Goal: Transaction & Acquisition: Subscribe to service/newsletter

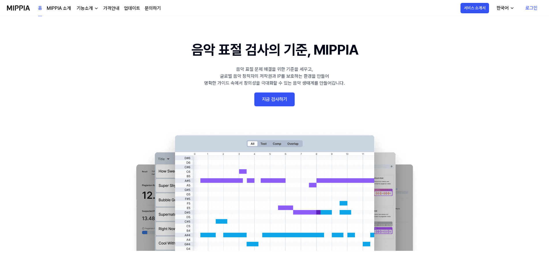
click at [271, 96] on link "지금 검사하기" at bounding box center [275, 99] width 40 height 14
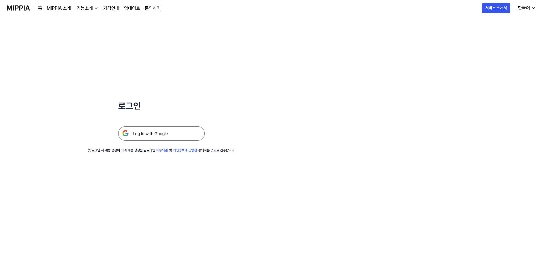
click at [177, 139] on img at bounding box center [161, 133] width 87 height 14
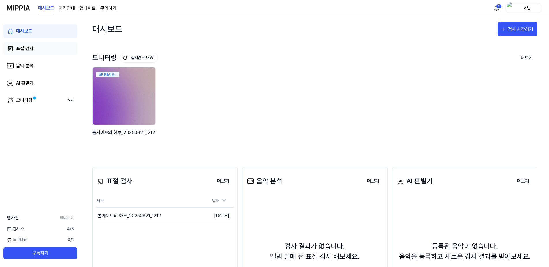
click at [29, 48] on div "표절 검사" at bounding box center [24, 48] width 17 height 7
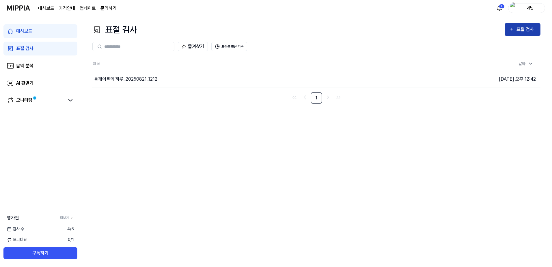
click at [532, 28] on div "표절 검사" at bounding box center [525, 30] width 19 height 8
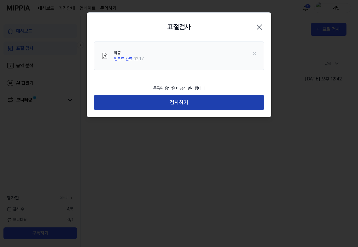
click at [192, 102] on button "검사하기" at bounding box center [179, 102] width 170 height 15
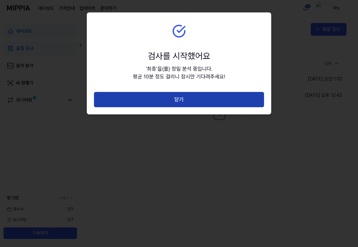
click at [184, 100] on button "닫기" at bounding box center [179, 99] width 170 height 15
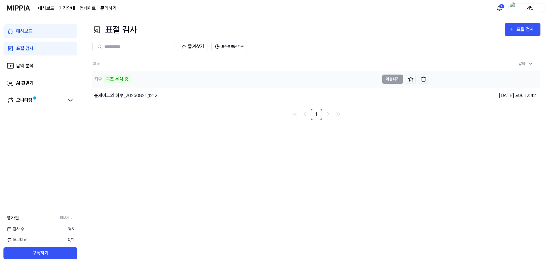
click at [311, 76] on div "최종 구조 분석 중" at bounding box center [235, 79] width 287 height 16
click at [239, 47] on button "표절률 판단 기준" at bounding box center [229, 46] width 36 height 9
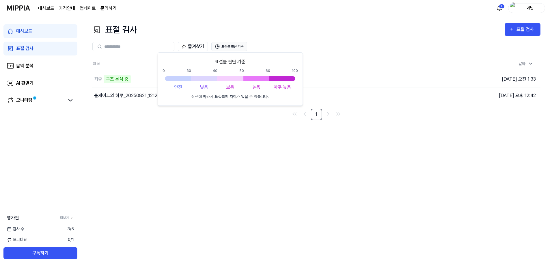
click at [239, 47] on button "표절률 판단 기준" at bounding box center [229, 46] width 36 height 9
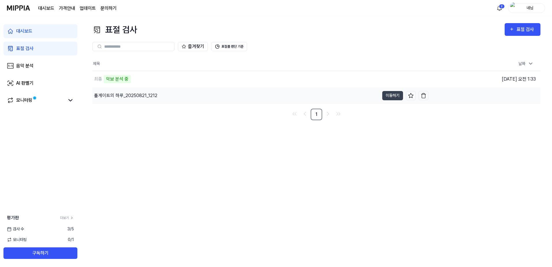
click at [131, 92] on div "톨게이트의 하루_20250821_1212" at bounding box center [125, 95] width 63 height 7
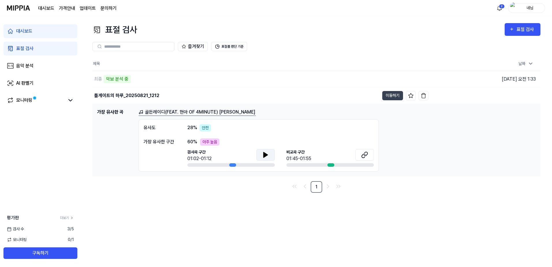
click at [267, 156] on icon at bounding box center [265, 154] width 7 height 7
click at [265, 156] on icon at bounding box center [265, 154] width 4 height 5
click at [266, 156] on icon at bounding box center [266, 154] width 1 height 5
click at [362, 155] on icon at bounding box center [364, 154] width 7 height 7
click at [147, 81] on div "최종 악보 분석 중" at bounding box center [235, 79] width 287 height 16
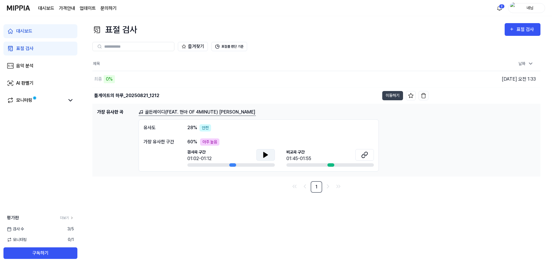
click at [33, 46] on link "표절 검사" at bounding box center [40, 49] width 74 height 14
click at [31, 49] on div "표절 검사" at bounding box center [24, 48] width 17 height 7
click at [26, 83] on div "AI 판별기" at bounding box center [24, 83] width 17 height 7
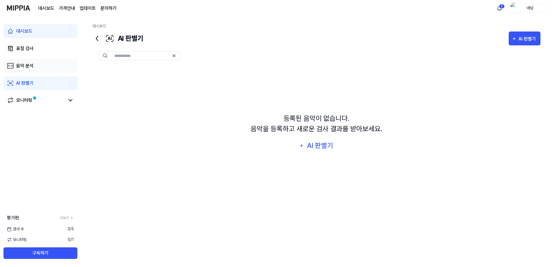
click at [32, 69] on link "음악 분석" at bounding box center [40, 66] width 74 height 14
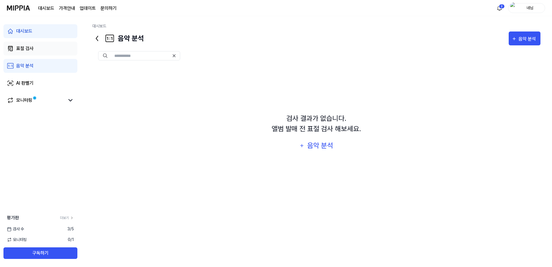
click at [35, 53] on link "표절 검사" at bounding box center [40, 49] width 74 height 14
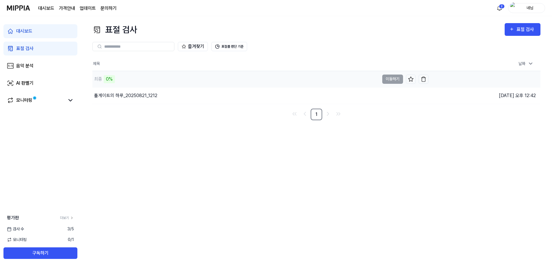
click at [106, 78] on div "0%" at bounding box center [109, 79] width 11 height 8
click at [392, 79] on td "최종 0% 이동하기" at bounding box center [260, 79] width 336 height 16
click at [105, 76] on div "0%" at bounding box center [109, 79] width 11 height 8
click at [101, 77] on div "최종" at bounding box center [98, 79] width 8 height 7
click at [18, 8] on img at bounding box center [18, 8] width 23 height 16
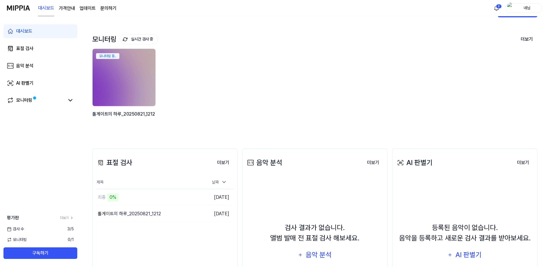
scroll to position [29, 0]
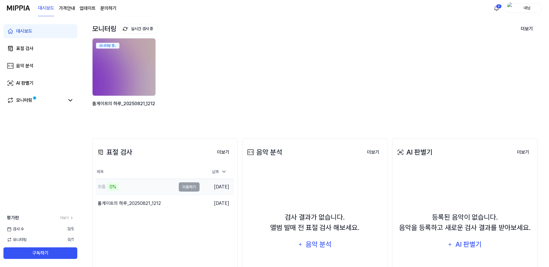
click at [193, 188] on td "최종 0% 이동하기" at bounding box center [148, 187] width 104 height 16
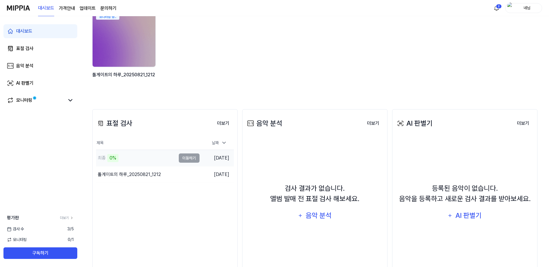
click at [109, 155] on div "0%" at bounding box center [112, 158] width 11 height 8
click at [192, 163] on td "최종 0% 이동하기" at bounding box center [148, 158] width 104 height 16
click at [193, 159] on td "최종 0% 이동하기" at bounding box center [148, 158] width 104 height 16
click at [221, 121] on button "더보기" at bounding box center [223, 123] width 21 height 12
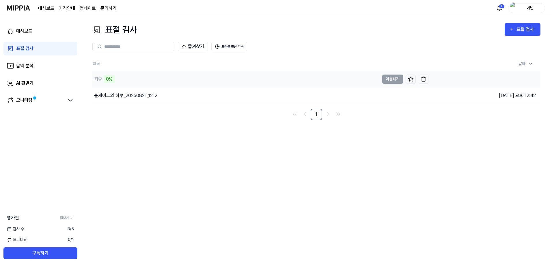
click at [100, 78] on div "최종" at bounding box center [98, 79] width 8 height 7
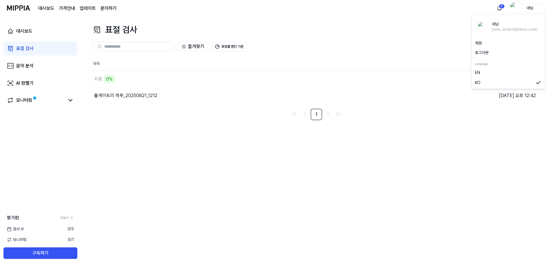
click at [526, 9] on div "네님" at bounding box center [530, 8] width 23 height 6
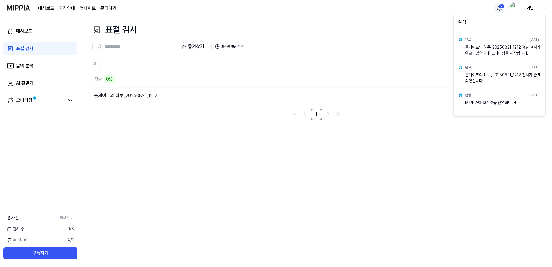
click at [501, 5] on html "대시보드 가격안내 업데이트 문의하기 2 네님 대시보드 표절 검사 음악 분석 AI 판별기 모니터링 평가판 더보기 검사 수 3 / 5 모니터링 0…" at bounding box center [276, 133] width 552 height 267
drag, startPoint x: 469, startPoint y: 139, endPoint x: 454, endPoint y: 147, distance: 16.8
click at [468, 139] on html "대시보드 가격안내 업데이트 문의하기 네님 대시보드 표절 검사 음악 분석 AI 판별기 모니터링 평가판 더보기 검사 수 3 / 5 모니터링 0 /…" at bounding box center [276, 133] width 552 height 267
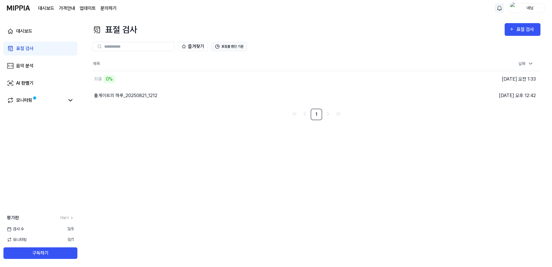
click at [231, 50] on button "표절률 판단 기준" at bounding box center [229, 46] width 36 height 9
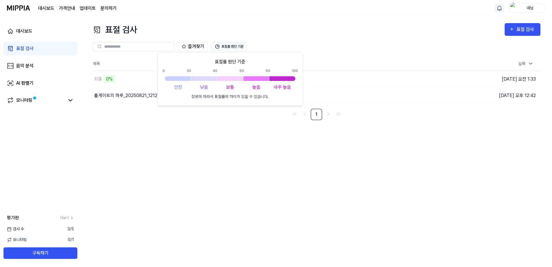
click at [231, 49] on button "표절률 판단 기준" at bounding box center [229, 46] width 36 height 9
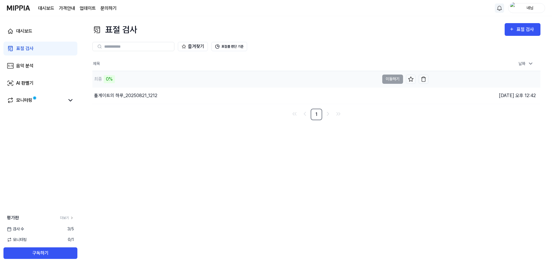
click at [104, 79] on div "0%" at bounding box center [109, 79] width 11 height 8
click at [109, 92] on div "톨게이트의 하루_20250821_1212" at bounding box center [125, 95] width 63 height 7
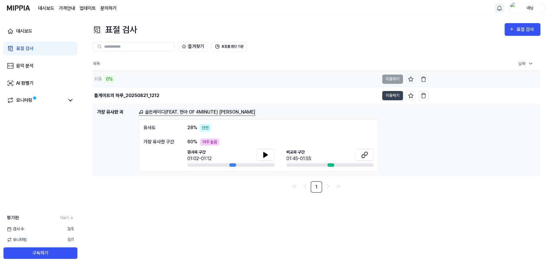
click at [132, 81] on div "최종 0%" at bounding box center [235, 79] width 287 height 16
click at [423, 78] on img "button" at bounding box center [423, 79] width 6 height 6
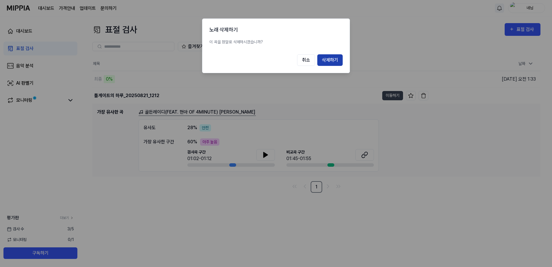
click at [331, 57] on button "삭제하기" at bounding box center [329, 60] width 25 height 12
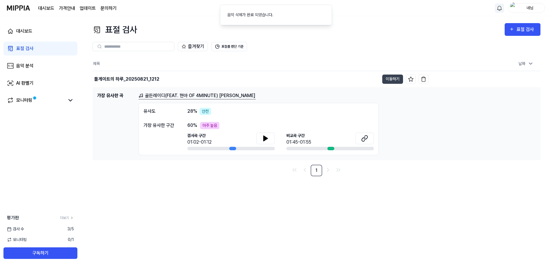
click at [143, 46] on input "text" at bounding box center [137, 46] width 66 height 5
click at [20, 43] on link "표절 검사" at bounding box center [40, 49] width 74 height 14
click at [23, 61] on link "음악 분석" at bounding box center [40, 66] width 74 height 14
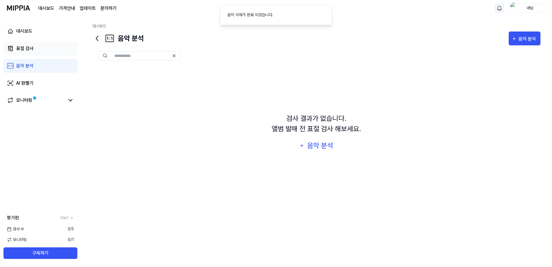
click at [39, 50] on link "표절 검사" at bounding box center [40, 49] width 74 height 14
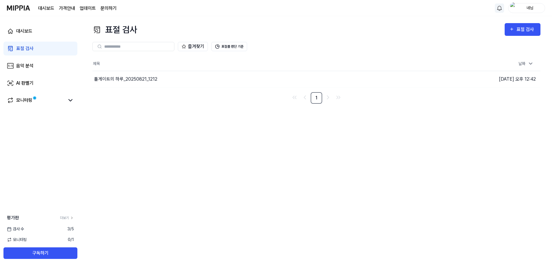
click at [149, 50] on div at bounding box center [133, 46] width 82 height 9
click at [21, 36] on link "대시보드" at bounding box center [40, 31] width 74 height 14
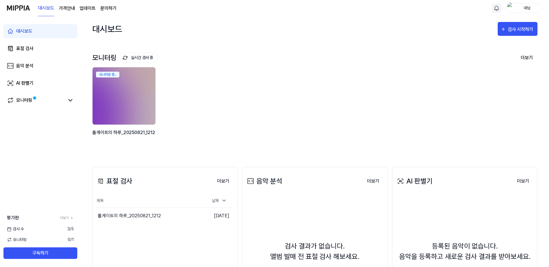
scroll to position [29, 0]
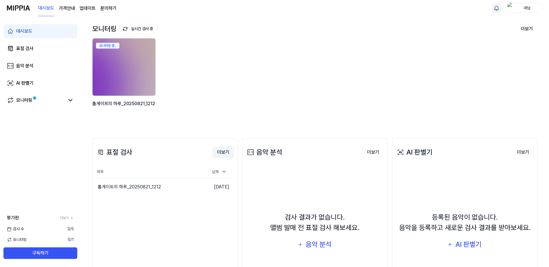
click at [222, 153] on button "더보기" at bounding box center [223, 152] width 21 height 12
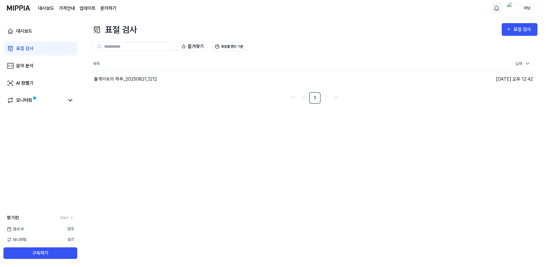
scroll to position [0, 0]
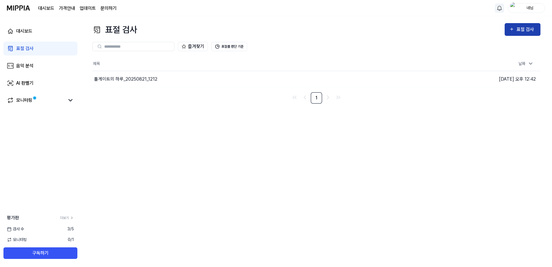
click at [521, 30] on div "표절 검사" at bounding box center [525, 30] width 19 height 8
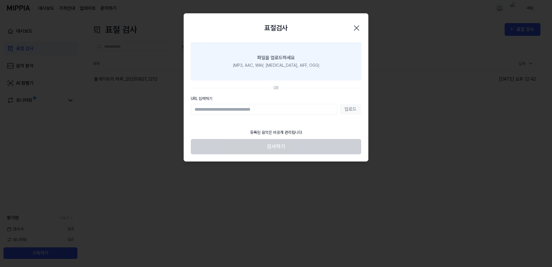
click at [276, 69] on label "파일을 업로드하세요 (MP3, AAC, WAV, FLAC, AIFF, OGG)" at bounding box center [276, 61] width 170 height 38
click at [0, 0] on input "파일을 업로드하세요 (MP3, AAC, WAV, FLAC, AIFF, OGG)" at bounding box center [0, 0] width 0 height 0
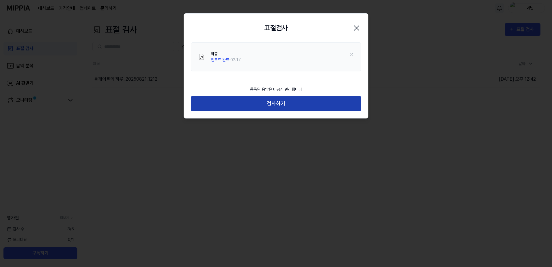
click at [310, 107] on button "검사하기" at bounding box center [276, 103] width 170 height 15
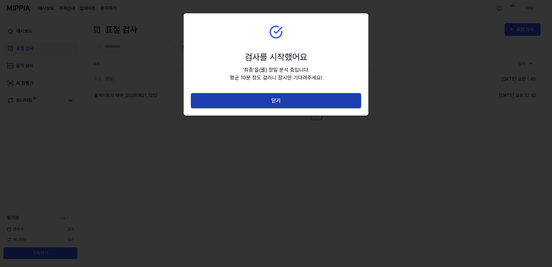
click at [283, 104] on button "닫기" at bounding box center [276, 100] width 170 height 15
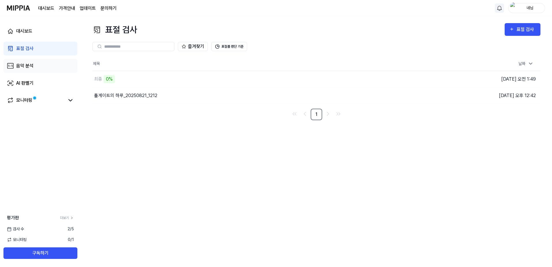
click at [37, 63] on link "음악 분석" at bounding box center [40, 66] width 74 height 14
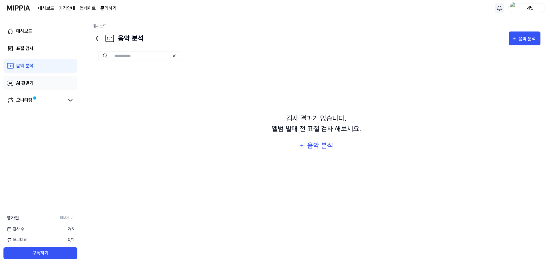
click at [33, 83] on div "AI 판별기" at bounding box center [24, 83] width 17 height 7
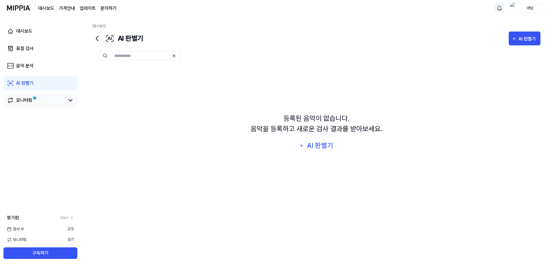
click at [33, 100] on span at bounding box center [34, 97] width 3 height 3
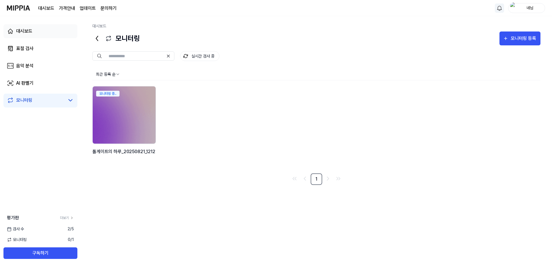
click at [46, 33] on link "대시보드" at bounding box center [40, 31] width 74 height 14
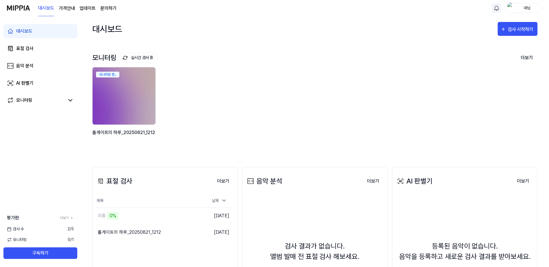
click at [63, 10] on page\) "가격안내" at bounding box center [67, 8] width 16 height 7
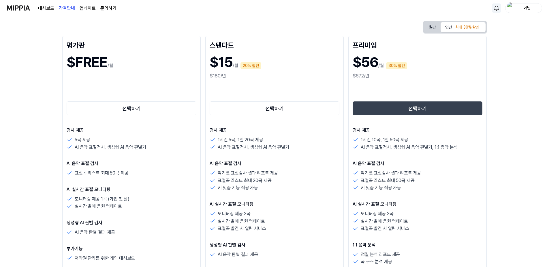
scroll to position [58, 0]
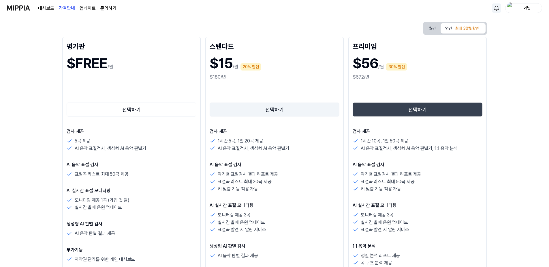
click at [280, 111] on button "선택하기" at bounding box center [275, 109] width 130 height 14
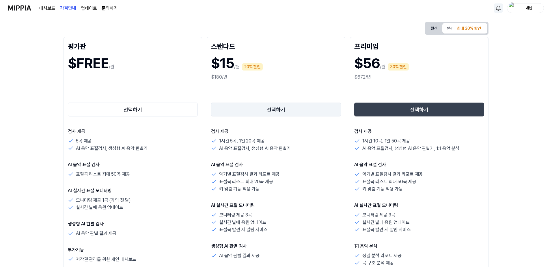
scroll to position [0, 0]
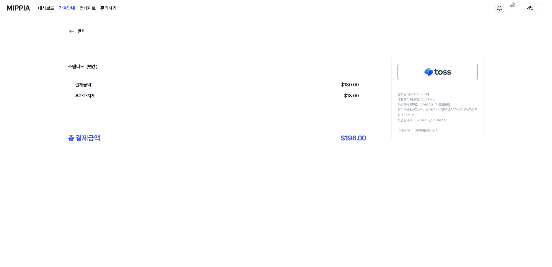
click at [69, 37] on div "결제" at bounding box center [276, 34] width 416 height 12
click at [74, 31] on img at bounding box center [71, 31] width 7 height 7
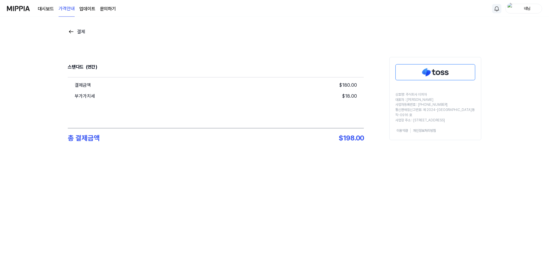
scroll to position [58, 0]
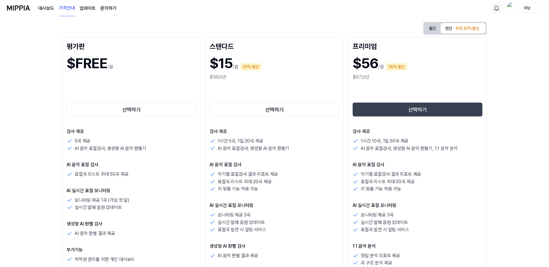
click at [221, 61] on h1 "$15" at bounding box center [221, 63] width 23 height 21
drag, startPoint x: 235, startPoint y: 79, endPoint x: 212, endPoint y: 77, distance: 24.0
click at [211, 77] on div "$180/년" at bounding box center [275, 77] width 130 height 7
drag, startPoint x: 212, startPoint y: 77, endPoint x: 302, endPoint y: 92, distance: 91.8
click at [302, 92] on div "선택하기" at bounding box center [275, 99] width 130 height 37
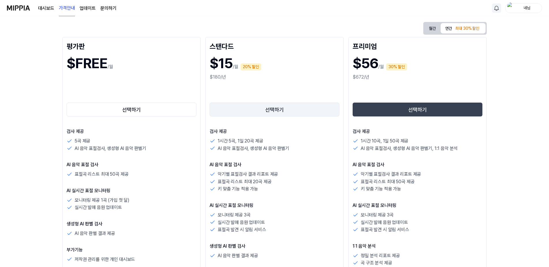
click at [297, 109] on button "선택하기" at bounding box center [275, 109] width 130 height 14
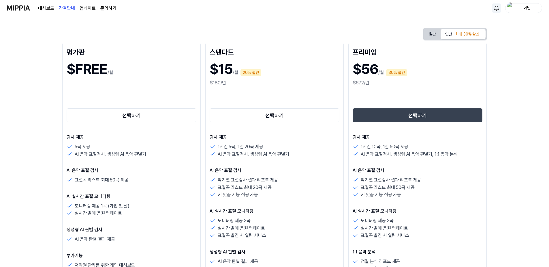
scroll to position [0, 0]
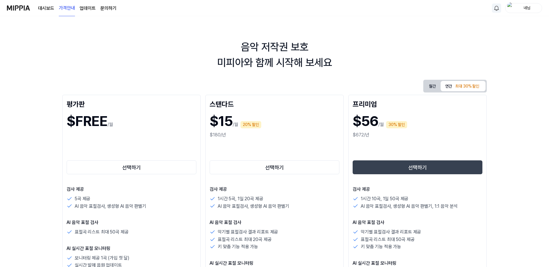
drag, startPoint x: 40, startPoint y: 8, endPoint x: 52, endPoint y: 7, distance: 11.9
click at [41, 8] on link "대시보드" at bounding box center [46, 8] width 16 height 7
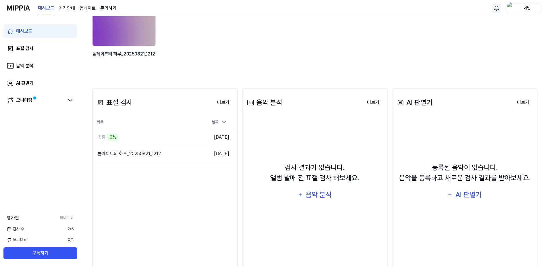
scroll to position [87, 0]
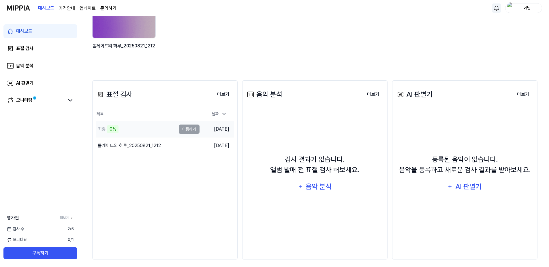
click at [103, 122] on div "최종 0%" at bounding box center [136, 129] width 80 height 16
click at [189, 129] on td "최종 0% 이동하기" at bounding box center [148, 129] width 104 height 16
click at [226, 129] on td "2025.08.22." at bounding box center [217, 129] width 35 height 16
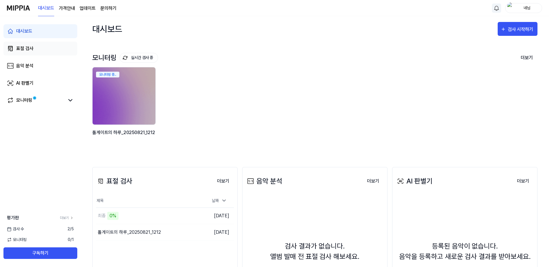
click at [38, 51] on link "표절 검사" at bounding box center [40, 49] width 74 height 14
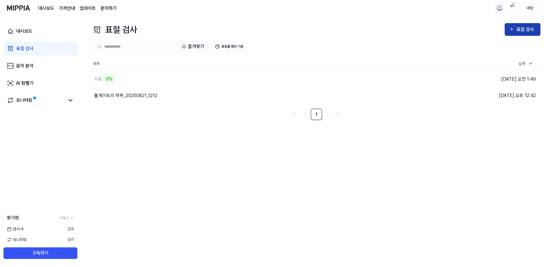
click at [529, 31] on div "표절 검사" at bounding box center [525, 30] width 19 height 8
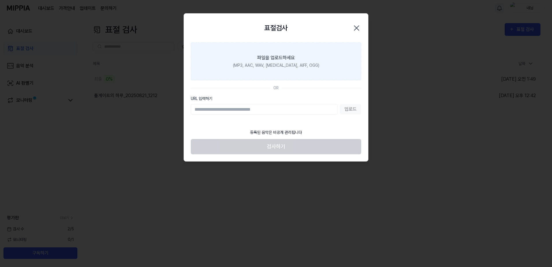
click at [279, 61] on div "파일을 업로드하세요" at bounding box center [276, 57] width 38 height 7
click at [0, 0] on input "파일을 업로드하세요 (MP3, AAC, WAV, FLAC, AIFF, OGG)" at bounding box center [0, 0] width 0 height 0
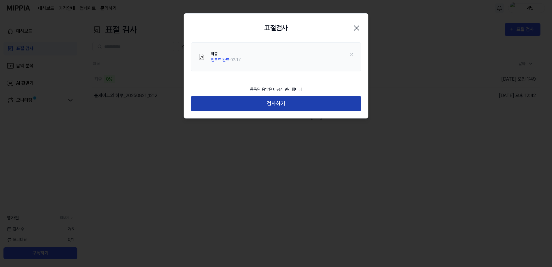
click at [287, 107] on button "검사하기" at bounding box center [276, 103] width 170 height 15
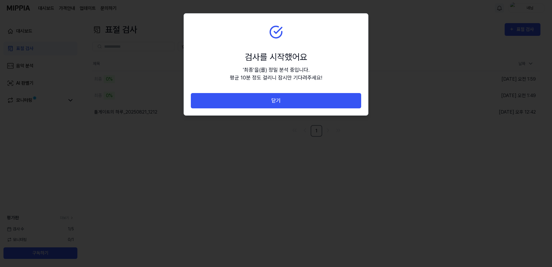
drag, startPoint x: 280, startPoint y: 101, endPoint x: 379, endPoint y: 60, distance: 107.9
click at [379, 60] on body "대시보드 가격안내 업데이트 문의하기 네님 대시보드 표절 검사 음악 분석 AI 판별기 모니터링 평가판 더보기 검사 수 1 / 5 모니터링 0 /…" at bounding box center [276, 133] width 552 height 267
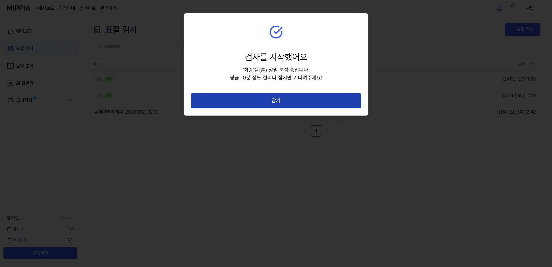
click at [304, 100] on button "닫기" at bounding box center [276, 100] width 170 height 15
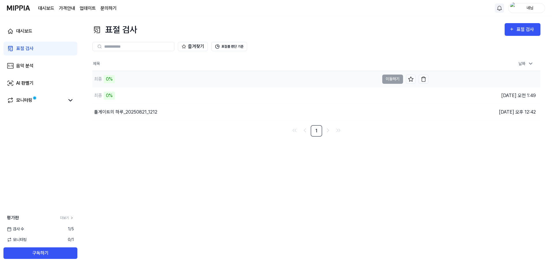
click at [114, 79] on div "0%" at bounding box center [109, 79] width 11 height 8
click at [422, 95] on img "button" at bounding box center [423, 96] width 6 height 6
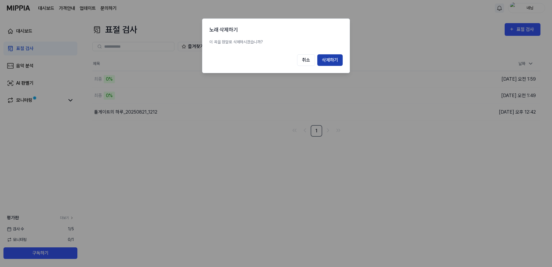
click at [325, 62] on button "삭제하기" at bounding box center [329, 60] width 25 height 12
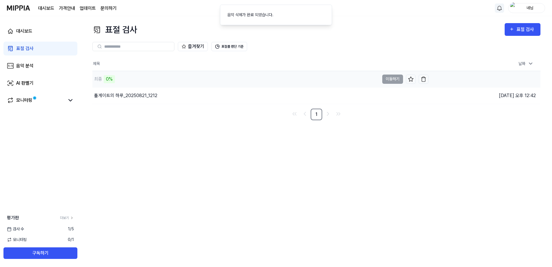
click at [111, 84] on div "최종 0%" at bounding box center [235, 79] width 287 height 16
click at [112, 83] on div "최종 0%" at bounding box center [235, 79] width 287 height 16
click at [104, 76] on div "0%" at bounding box center [109, 79] width 11 height 8
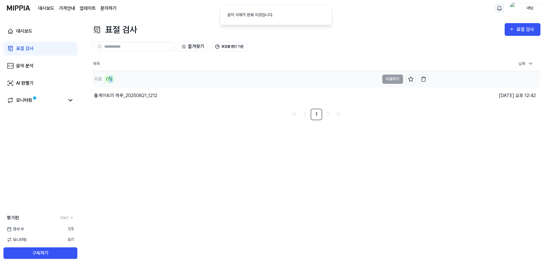
click at [105, 76] on div "0%" at bounding box center [109, 79] width 11 height 8
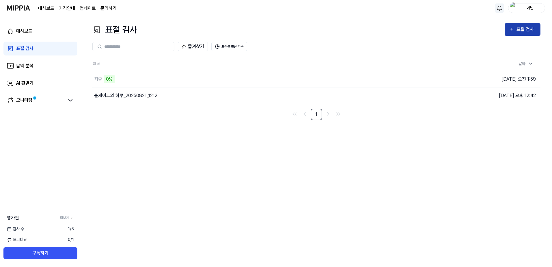
click at [519, 28] on div "표절 검사" at bounding box center [525, 30] width 19 height 8
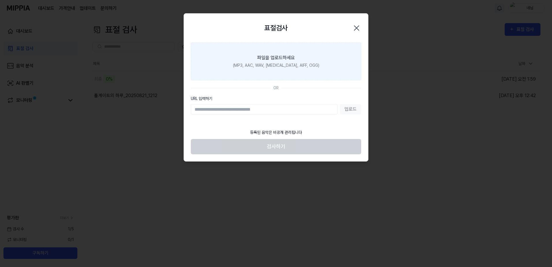
click at [304, 65] on div "(MP3, AAC, WAV, FLAC, AIFF, OGG)" at bounding box center [276, 65] width 86 height 6
click at [0, 0] on input "파일을 업로드하세요 (MP3, AAC, WAV, FLAC, AIFF, OGG)" at bounding box center [0, 0] width 0 height 0
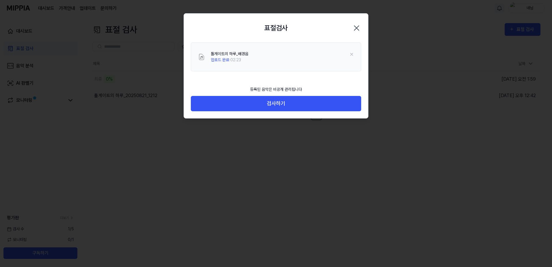
click at [285, 94] on div "등록된 음악은 비공개 관리됩니다" at bounding box center [275, 89] width 59 height 13
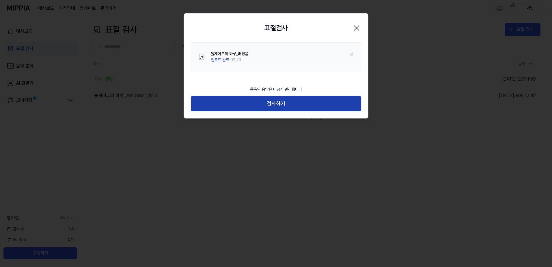
click at [288, 99] on button "검사하기" at bounding box center [276, 103] width 170 height 15
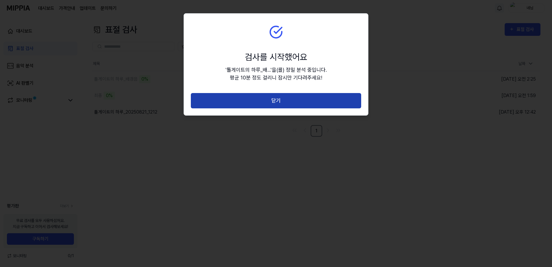
click at [290, 98] on button "닫기" at bounding box center [276, 100] width 170 height 15
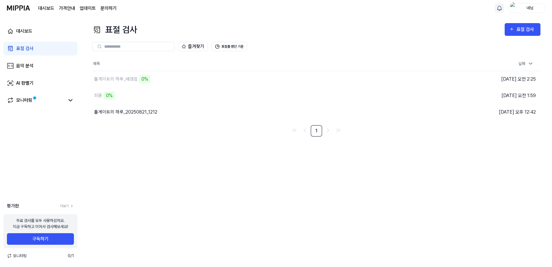
click at [13, 3] on img at bounding box center [18, 8] width 23 height 16
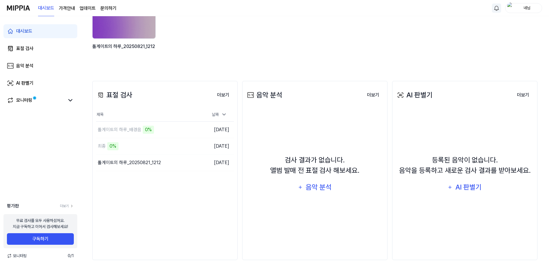
scroll to position [87, 0]
click at [372, 88] on div "음악 분석 더보기" at bounding box center [315, 94] width 138 height 16
click at [371, 92] on button "더보기" at bounding box center [373, 95] width 21 height 12
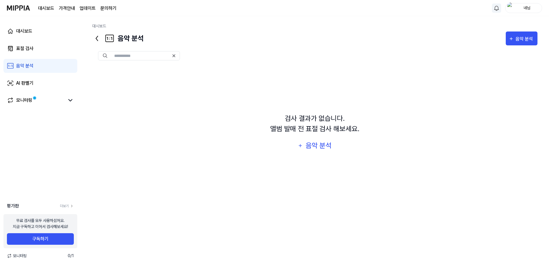
scroll to position [0, 0]
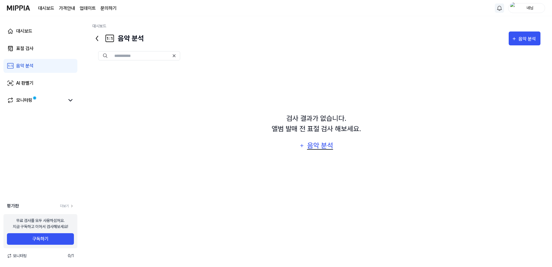
click at [324, 144] on div "음악 분석" at bounding box center [319, 145] width 27 height 11
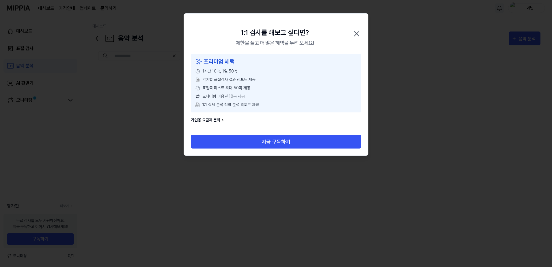
click at [352, 34] on icon "button" at bounding box center [356, 33] width 9 height 9
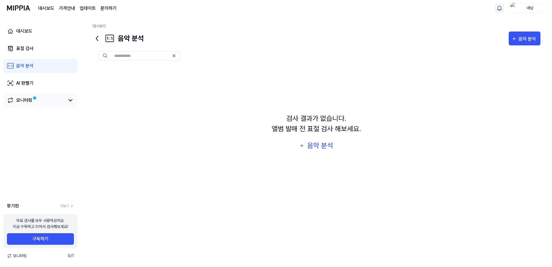
click at [34, 101] on link "모니터링" at bounding box center [36, 100] width 58 height 7
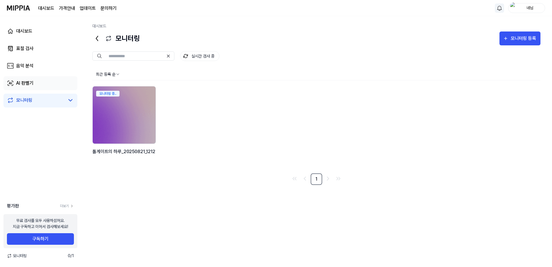
click at [49, 86] on link "AI 판별기" at bounding box center [40, 83] width 74 height 14
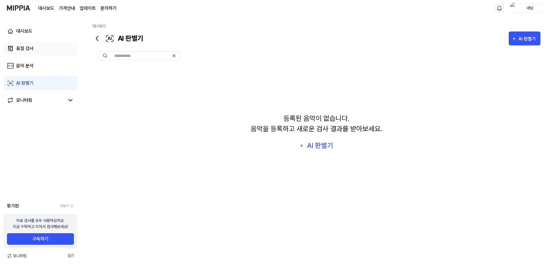
click at [36, 50] on link "표절 검사" at bounding box center [40, 49] width 74 height 14
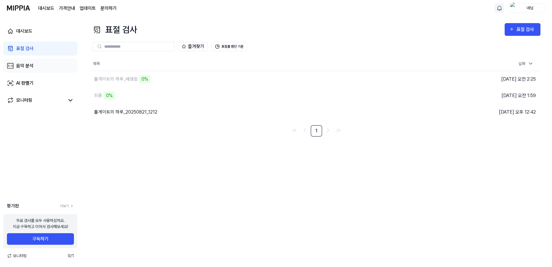
click at [30, 64] on div "음악 분석" at bounding box center [24, 65] width 17 height 7
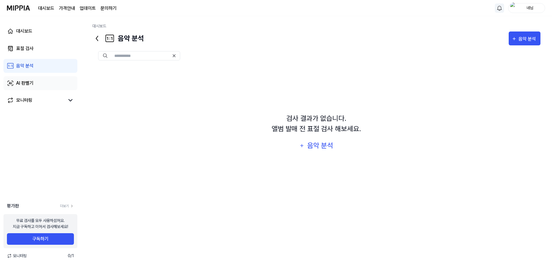
click at [23, 81] on div "AI 판별기" at bounding box center [24, 83] width 17 height 7
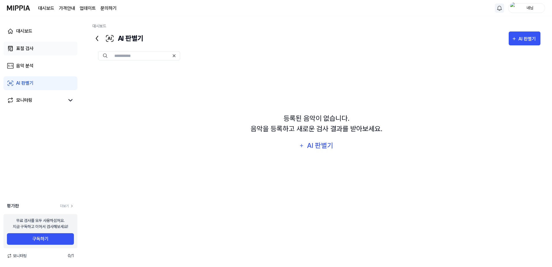
click at [41, 51] on link "표절 검사" at bounding box center [40, 49] width 74 height 14
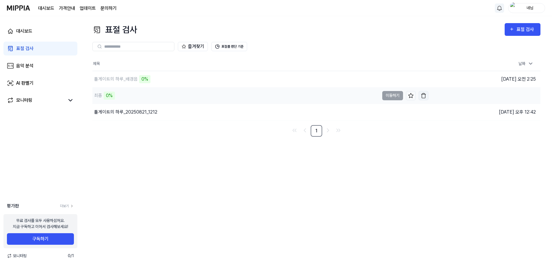
click at [424, 97] on img "button" at bounding box center [423, 96] width 6 height 6
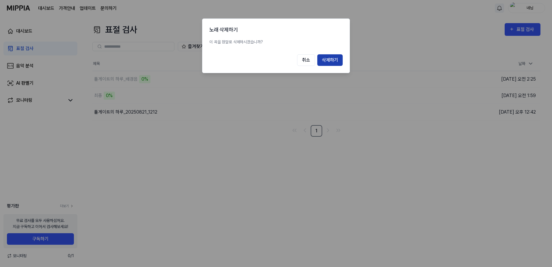
click at [334, 59] on button "삭제하기" at bounding box center [329, 60] width 25 height 12
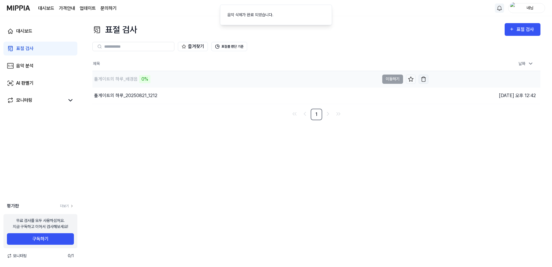
click at [423, 79] on img "button" at bounding box center [423, 79] width 6 height 6
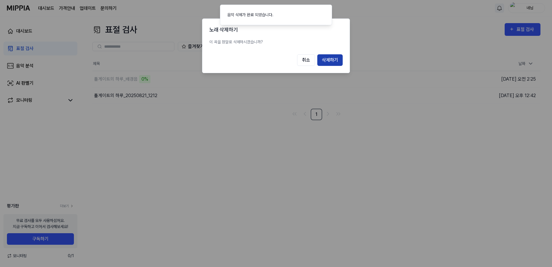
drag, startPoint x: 330, startPoint y: 57, endPoint x: 338, endPoint y: 60, distance: 8.5
click at [331, 58] on button "삭제하기" at bounding box center [329, 60] width 25 height 12
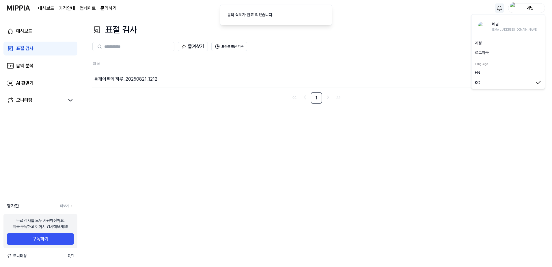
click at [532, 9] on div "네님" at bounding box center [530, 8] width 23 height 6
click at [487, 43] on link "계정" at bounding box center [508, 43] width 66 height 6
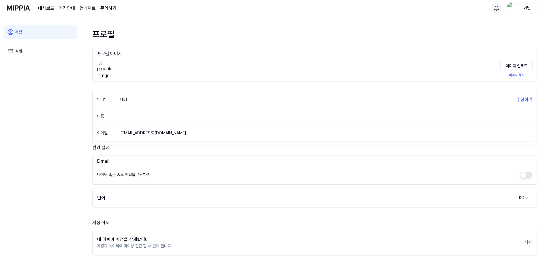
click at [19, 12] on img at bounding box center [18, 8] width 23 height 16
